Goal: Task Accomplishment & Management: Use online tool/utility

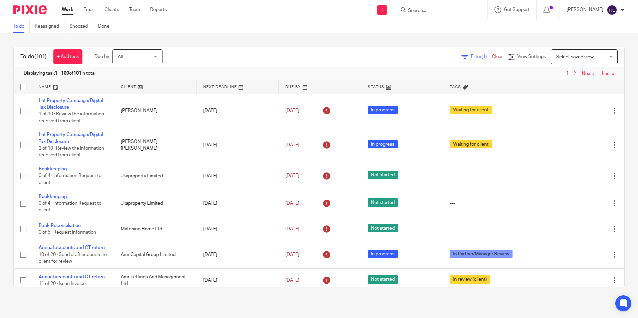
scroll to position [287, 0]
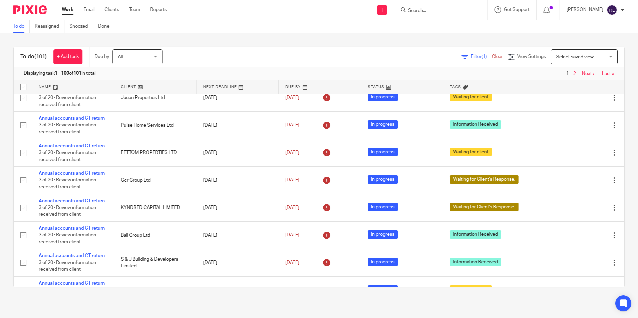
click at [429, 9] on input "Search" at bounding box center [438, 11] width 60 height 6
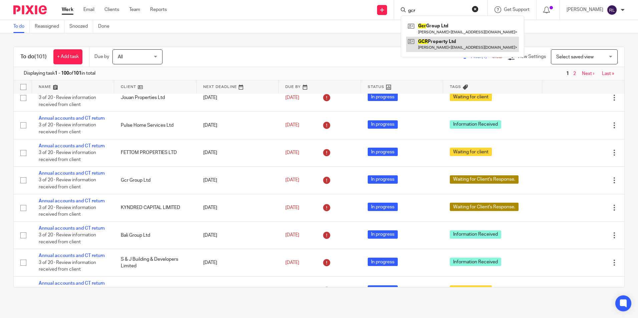
type input "gcr"
click at [452, 41] on link at bounding box center [462, 44] width 113 height 15
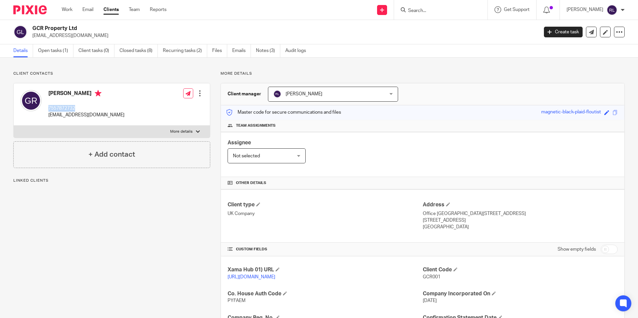
drag, startPoint x: 77, startPoint y: 108, endPoint x: 48, endPoint y: 108, distance: 28.4
click at [48, 108] on p "7557872732" at bounding box center [86, 108] width 76 height 7
copy p "7557872732"
click at [427, 12] on input "Search" at bounding box center [438, 11] width 60 height 6
click at [63, 53] on link "Open tasks (1)" at bounding box center [55, 50] width 35 height 13
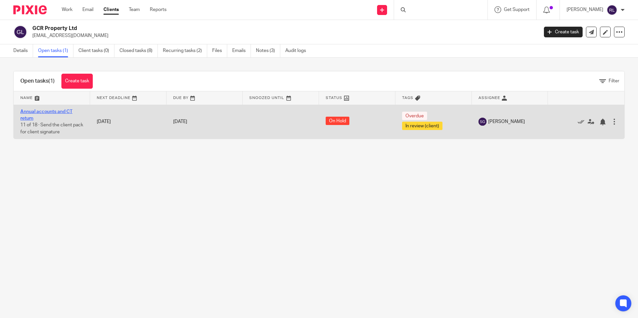
click at [60, 113] on link "Annual accounts and CT return" at bounding box center [46, 114] width 52 height 11
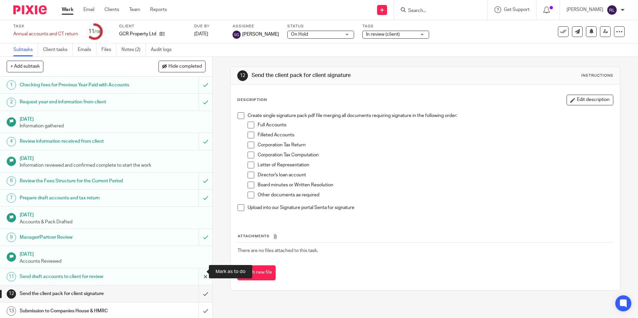
scroll to position [92, 0]
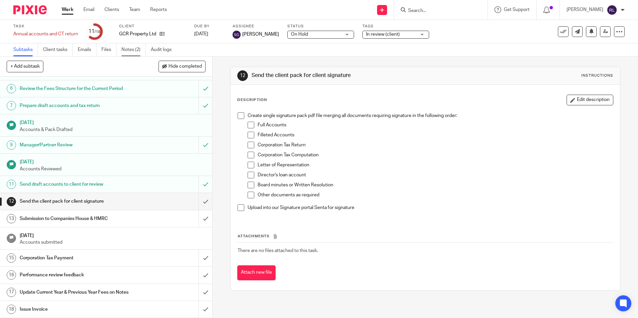
click at [135, 47] on link "Notes (2)" at bounding box center [133, 49] width 24 height 13
click at [160, 32] on icon at bounding box center [162, 33] width 5 height 5
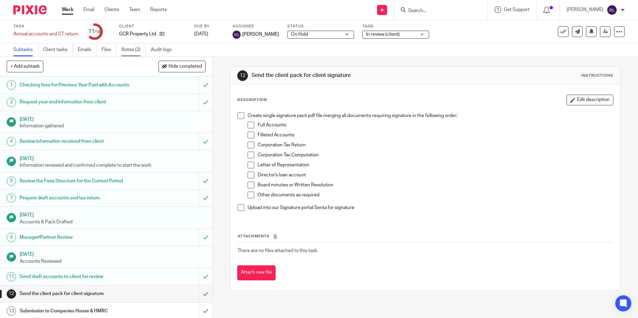
click at [133, 55] on link "Notes (2)" at bounding box center [133, 49] width 24 height 13
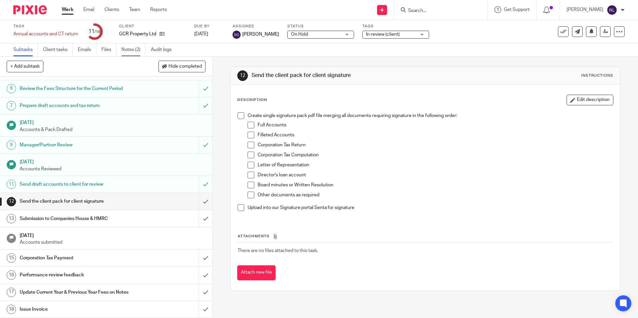
click at [139, 47] on link "Notes (2)" at bounding box center [133, 49] width 24 height 13
click at [198, 312] on input "submit" at bounding box center [105, 309] width 211 height 17
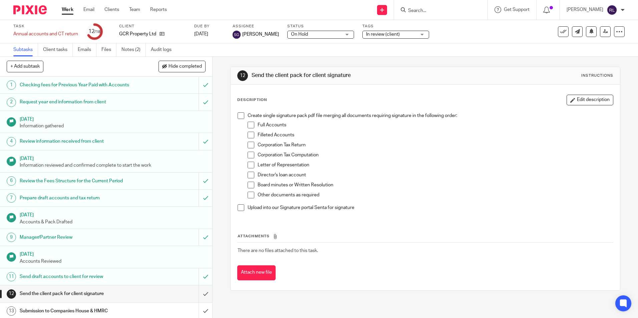
click at [68, 9] on link "Work" at bounding box center [68, 9] width 12 height 7
